Goal: Task Accomplishment & Management: Manage account settings

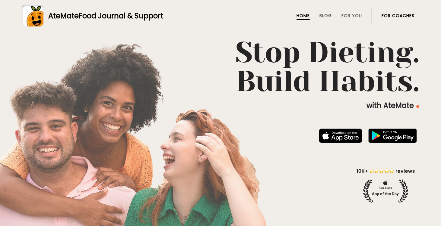
click at [396, 15] on link "For Coaches" at bounding box center [397, 15] width 33 height 5
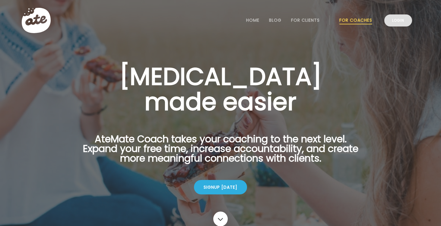
click at [402, 20] on link "Login" at bounding box center [398, 20] width 28 height 12
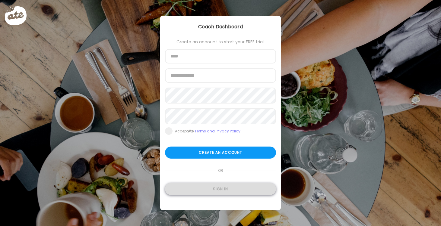
click at [226, 191] on div "Sign in" at bounding box center [220, 189] width 111 height 12
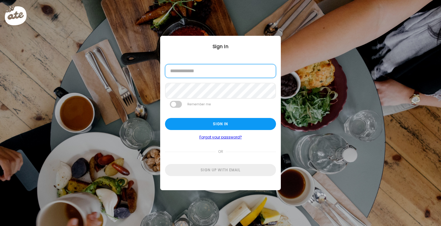
type input "**********"
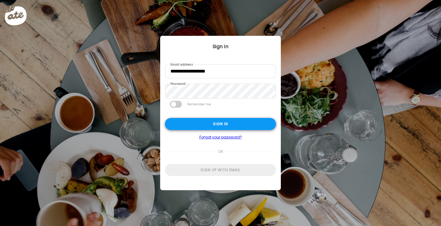
click at [209, 125] on div "Sign in" at bounding box center [220, 124] width 111 height 12
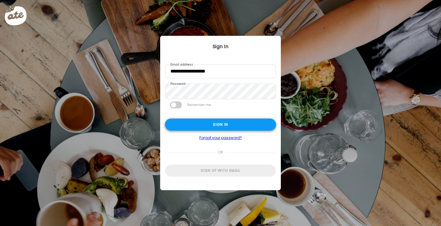
type textarea "**********"
type input "*********"
type input "**********"
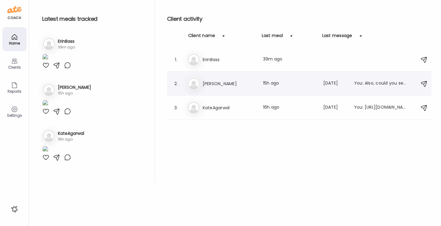
click at [209, 84] on h3 "[PERSON_NAME]" at bounding box center [229, 83] width 53 height 7
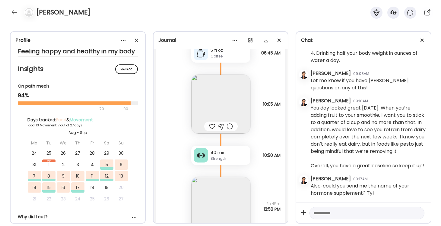
scroll to position [6957, 0]
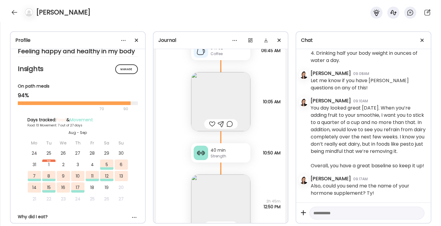
click at [218, 110] on img at bounding box center [220, 101] width 59 height 59
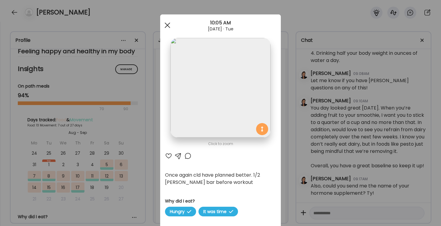
click at [166, 24] on span at bounding box center [167, 25] width 5 height 5
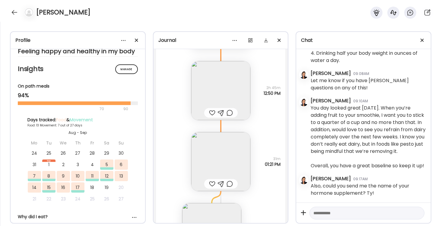
scroll to position [7071, 0]
click at [211, 90] on img at bounding box center [220, 90] width 59 height 59
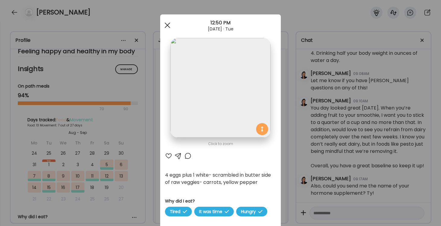
click at [165, 24] on span at bounding box center [167, 25] width 5 height 5
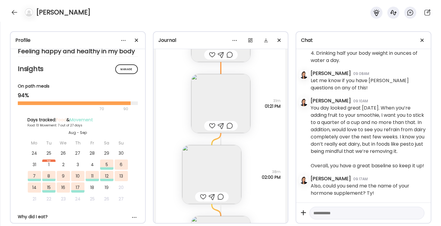
scroll to position [7116, 0]
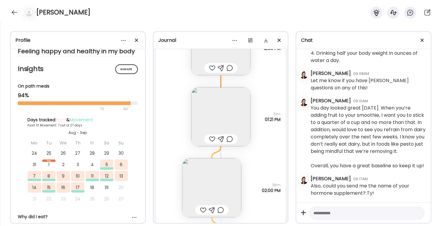
click at [226, 119] on img at bounding box center [220, 116] width 59 height 59
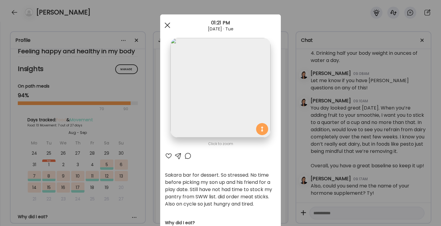
click at [165, 23] on span at bounding box center [167, 25] width 5 height 5
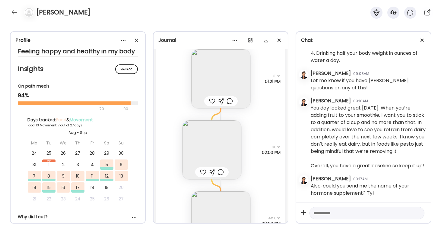
scroll to position [7162, 0]
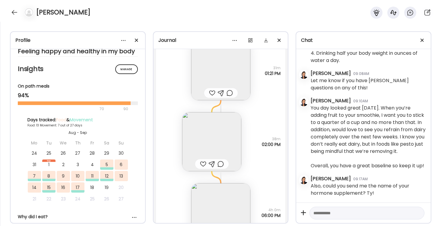
click at [214, 146] on img at bounding box center [211, 141] width 59 height 59
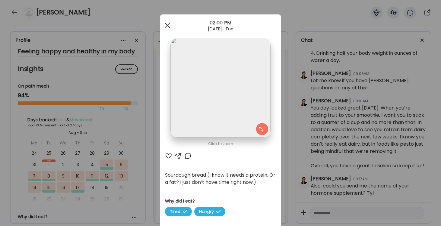
click at [167, 25] on span at bounding box center [167, 25] width 5 height 5
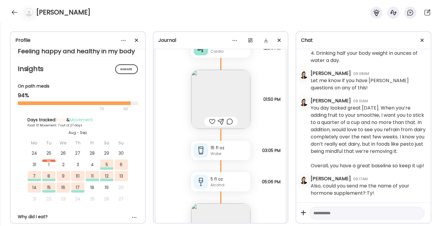
scroll to position [8458, 0]
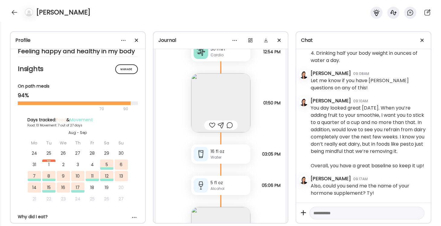
click at [218, 103] on img at bounding box center [220, 103] width 59 height 59
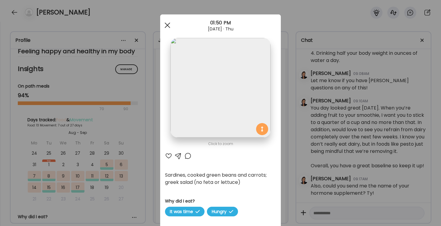
click at [167, 26] on div at bounding box center [167, 25] width 12 height 12
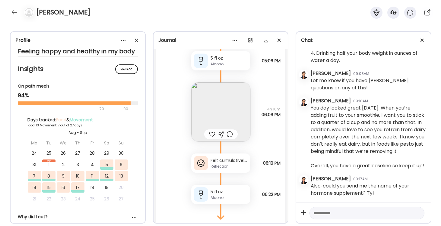
scroll to position [8590, 0]
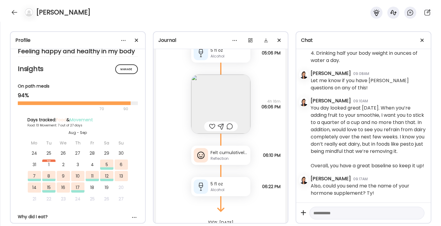
click at [227, 155] on div "Felt cumulatively VERY anxious [DATE]. - the new art schedule, the kids new sch…" at bounding box center [228, 153] width 37 height 6
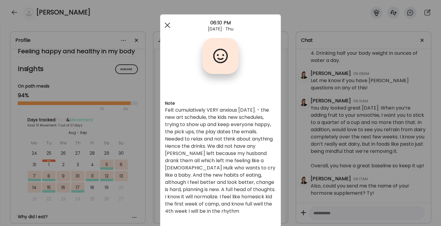
click at [168, 25] on span at bounding box center [167, 25] width 5 height 5
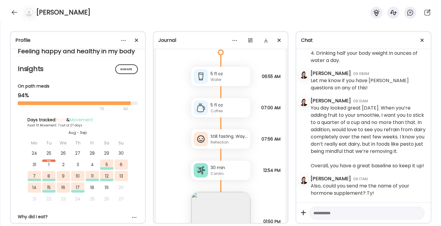
scroll to position [8322, 0]
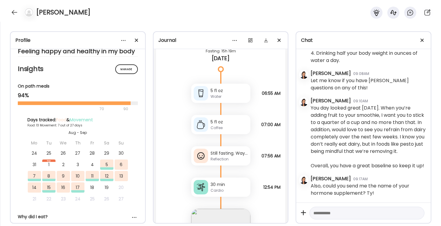
click at [228, 161] on div "Reflection" at bounding box center [228, 159] width 37 height 5
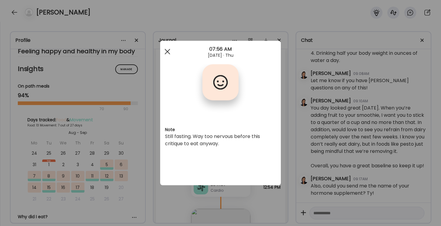
click at [164, 50] on div at bounding box center [167, 52] width 12 height 12
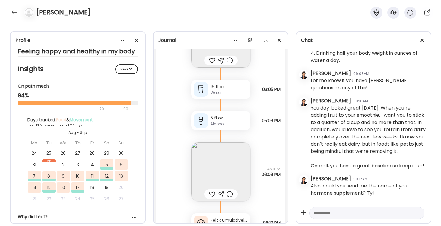
scroll to position [8525, 0]
click at [222, 160] on img at bounding box center [220, 169] width 59 height 59
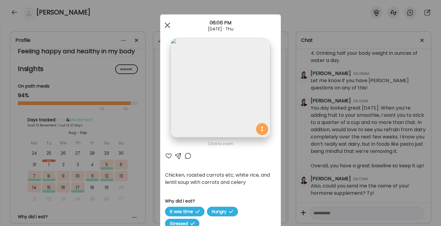
click at [167, 26] on span at bounding box center [167, 25] width 5 height 5
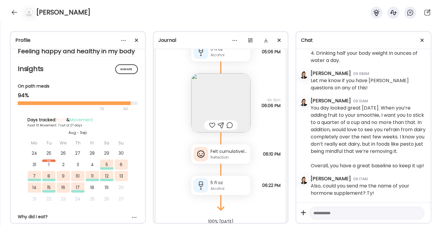
scroll to position [8612, 0]
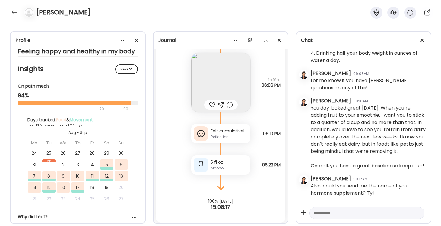
click at [219, 134] on div "Reflection" at bounding box center [228, 136] width 37 height 5
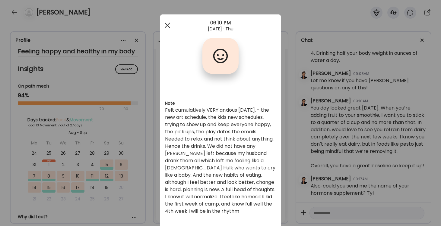
click at [169, 27] on div at bounding box center [167, 25] width 12 height 12
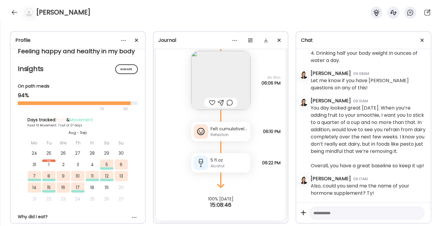
scroll to position [8614, 0]
click at [225, 125] on div "Felt cumulatively VERY anxious [DATE]. - the new art schedule, the kids new sch…" at bounding box center [220, 131] width 59 height 19
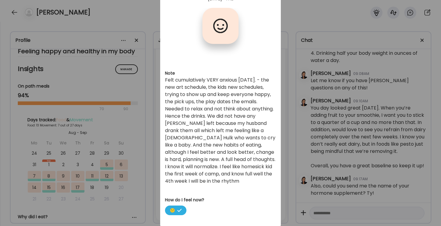
scroll to position [0, 0]
